Goal: Information Seeking & Learning: Learn about a topic

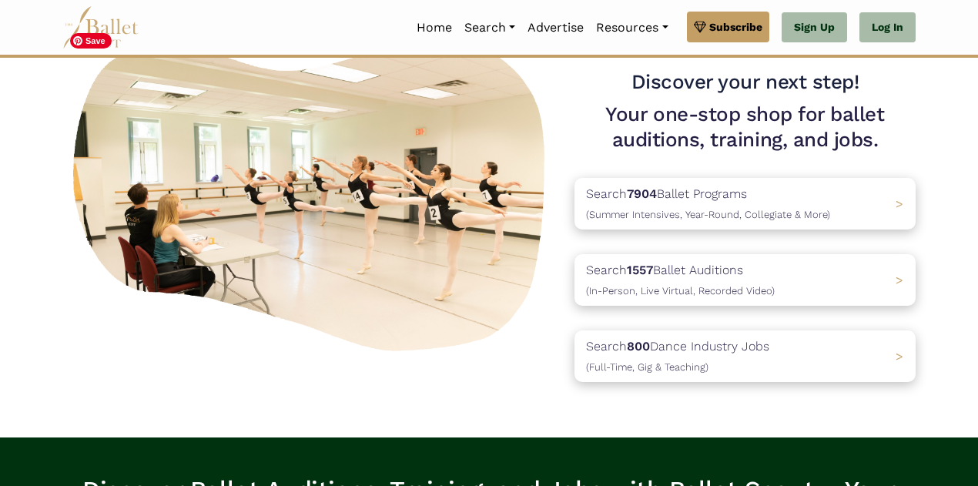
scroll to position [112, 0]
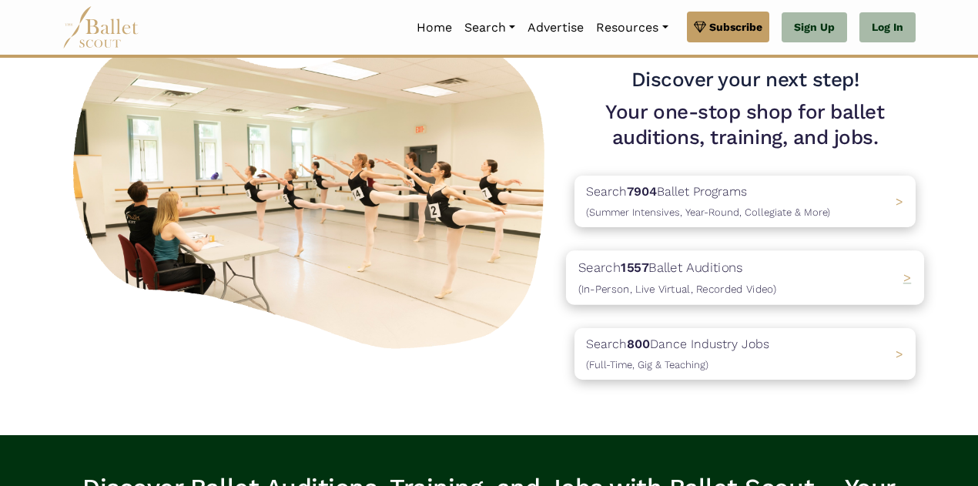
click at [664, 269] on p "Search 1557 Ballet Auditions (In-Person, Live Virtual, Recorded Video)" at bounding box center [677, 278] width 198 height 42
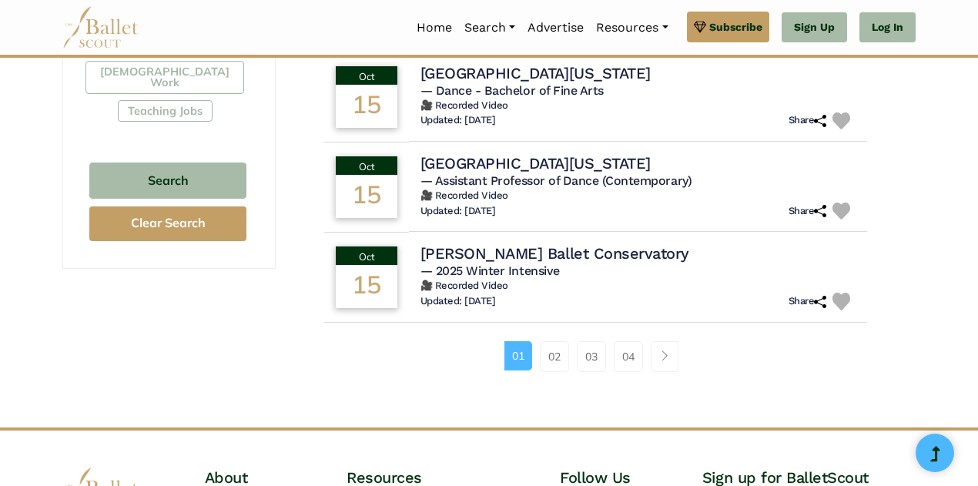
scroll to position [1006, 0]
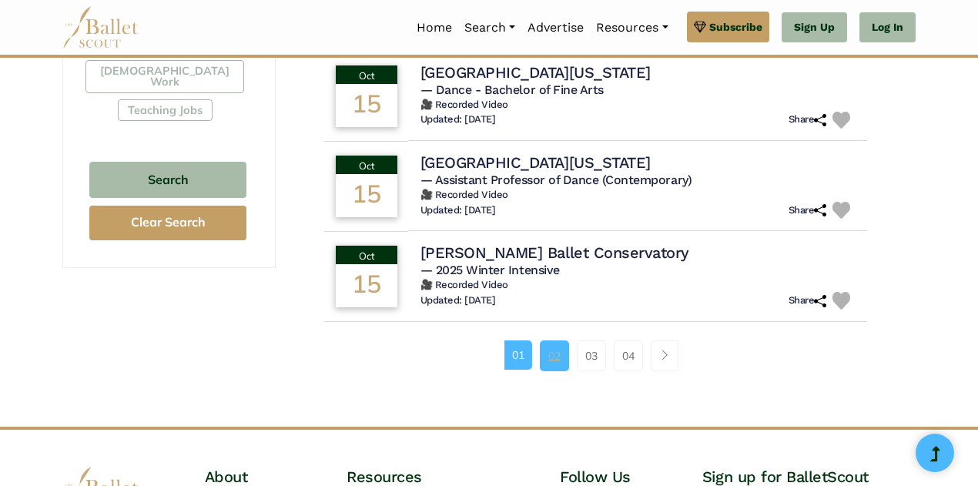
click at [561, 354] on link "02" at bounding box center [554, 355] width 29 height 31
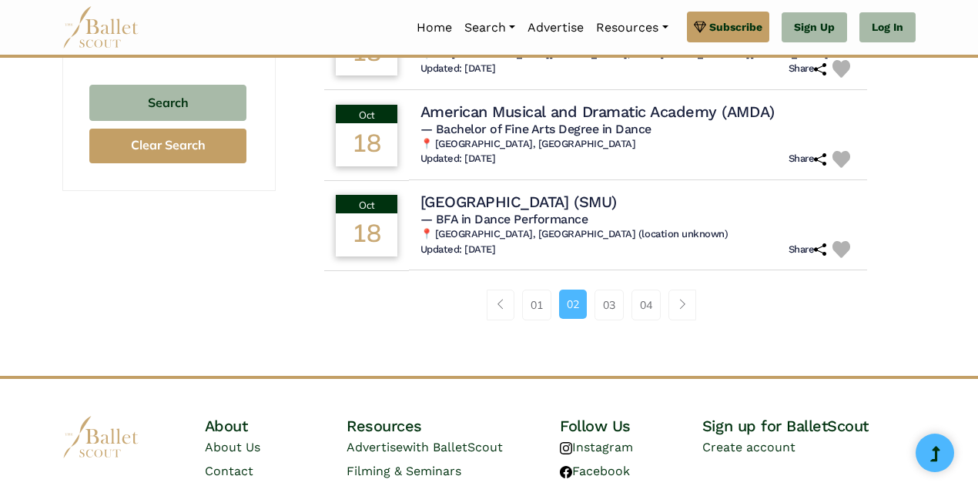
scroll to position [1084, 0]
click at [613, 300] on link "03" at bounding box center [609, 304] width 29 height 31
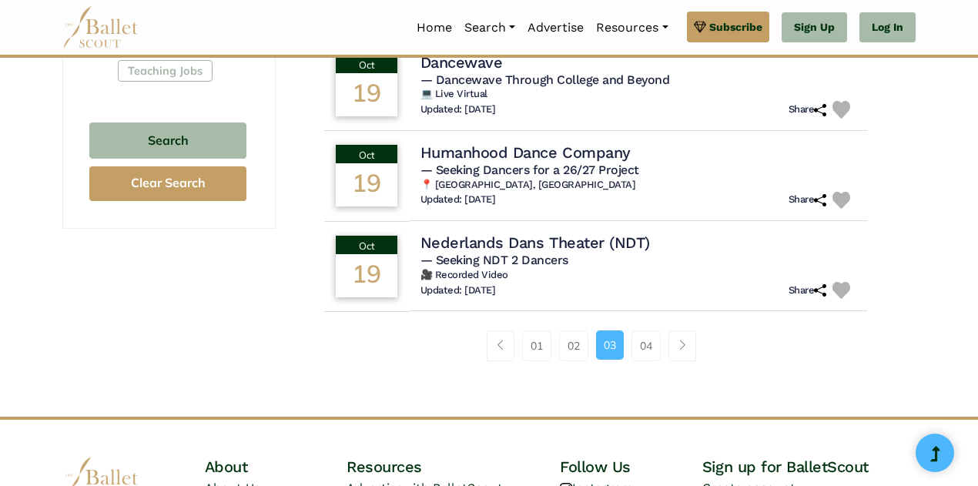
scroll to position [1047, 0]
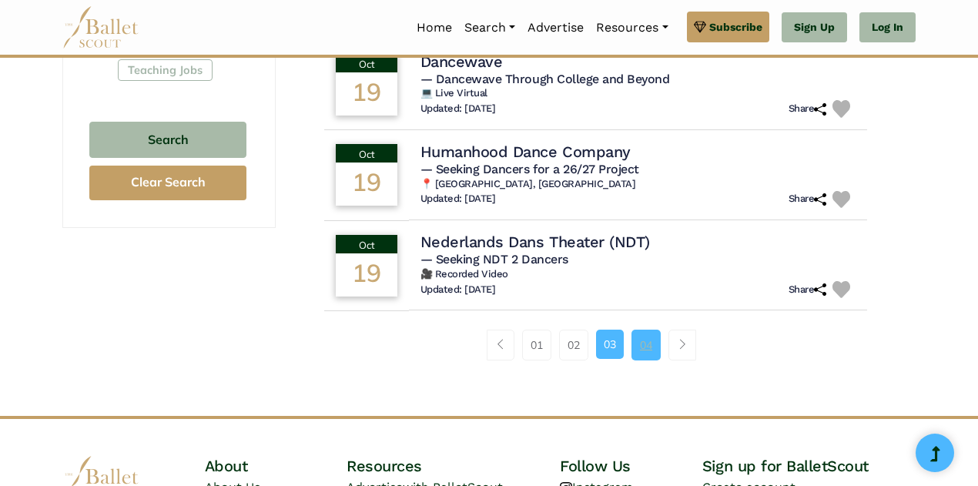
click at [645, 330] on link "04" at bounding box center [645, 345] width 29 height 31
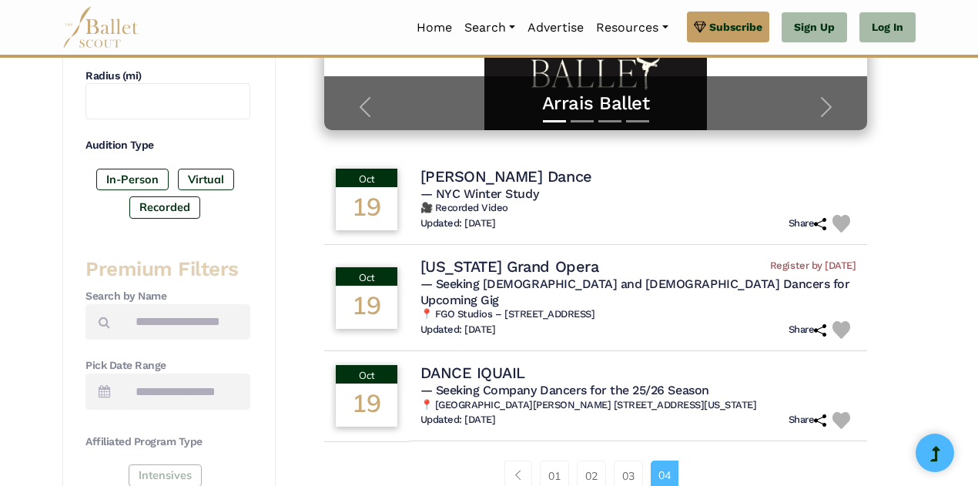
scroll to position [360, 0]
